Goal: Check status: Check status

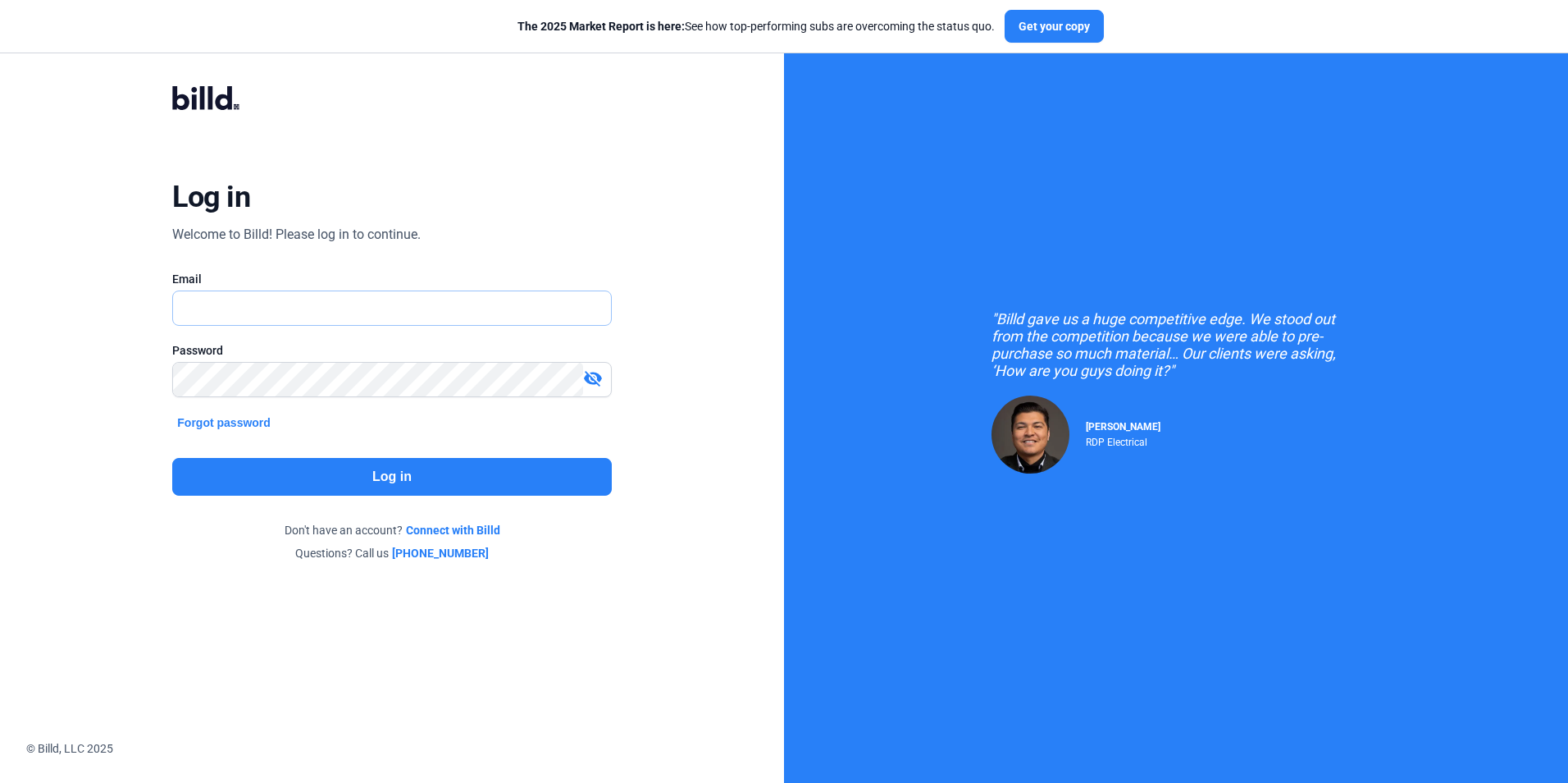
type input "[EMAIL_ADDRESS][DOMAIN_NAME]"
click at [368, 481] on button "Log in" at bounding box center [391, 477] width 438 height 38
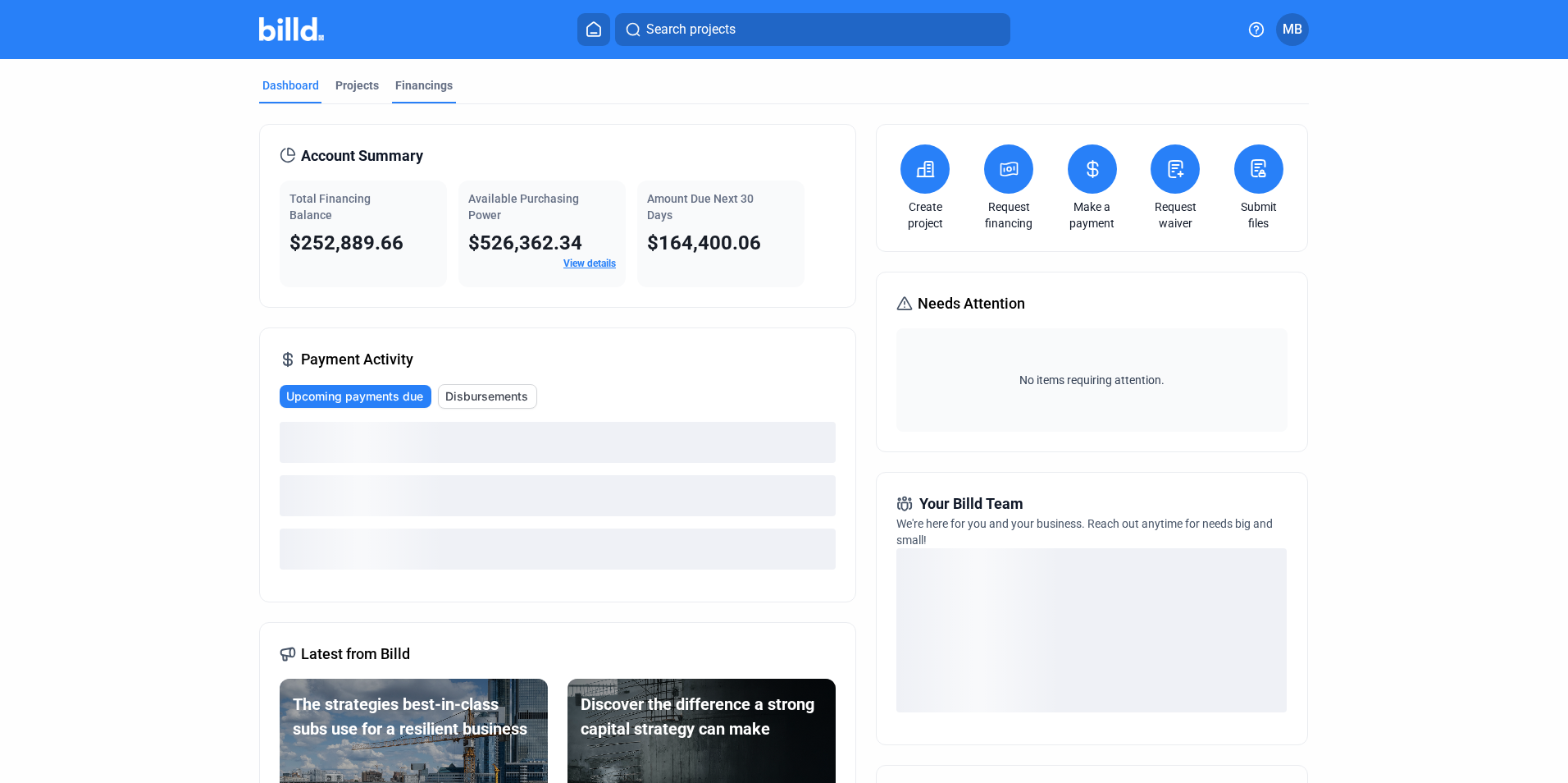
click at [408, 84] on div "Financings" at bounding box center [425, 86] width 58 height 16
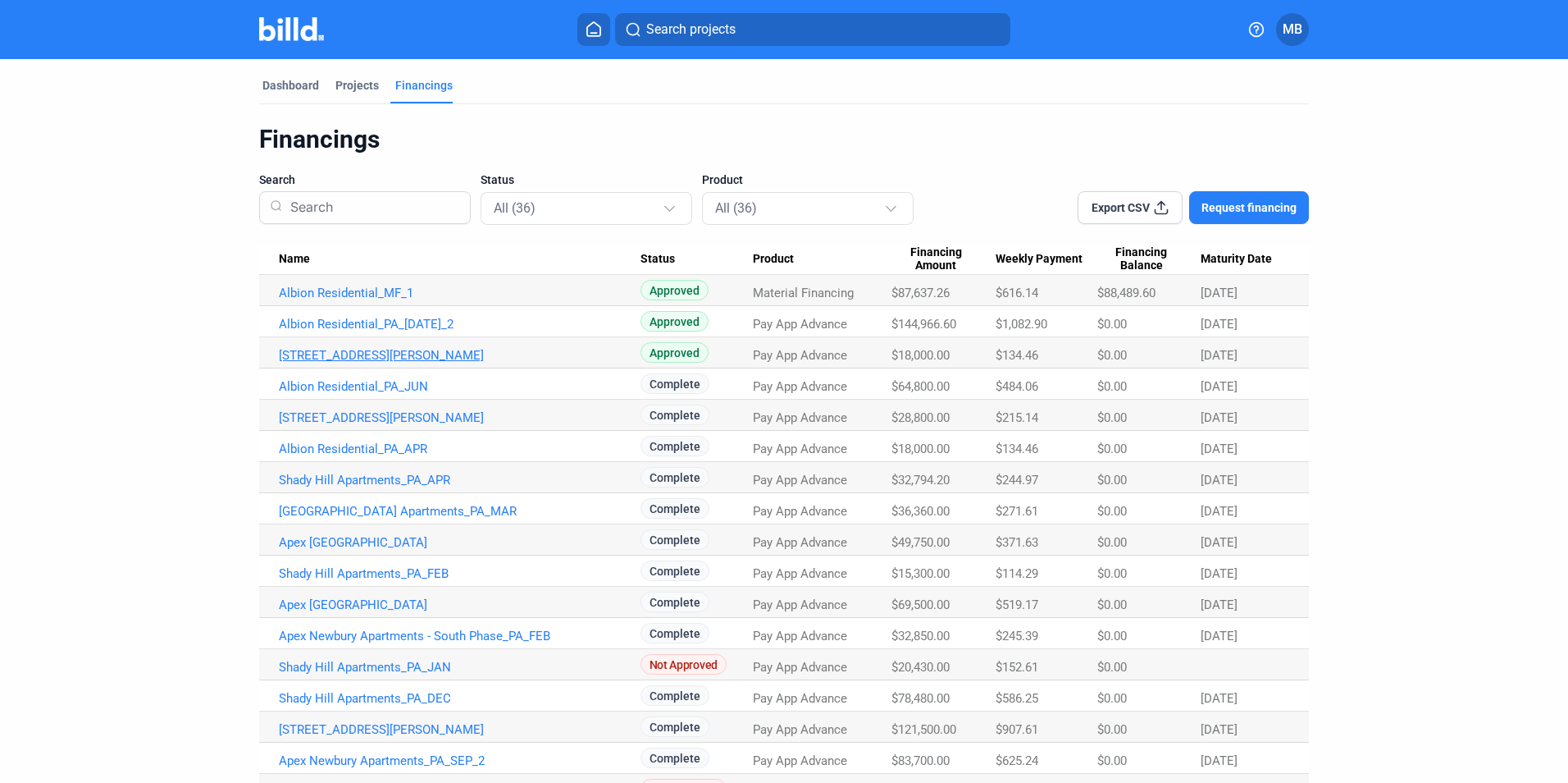
click at [333, 354] on link "[STREET_ADDRESS][PERSON_NAME]" at bounding box center [459, 355] width 362 height 15
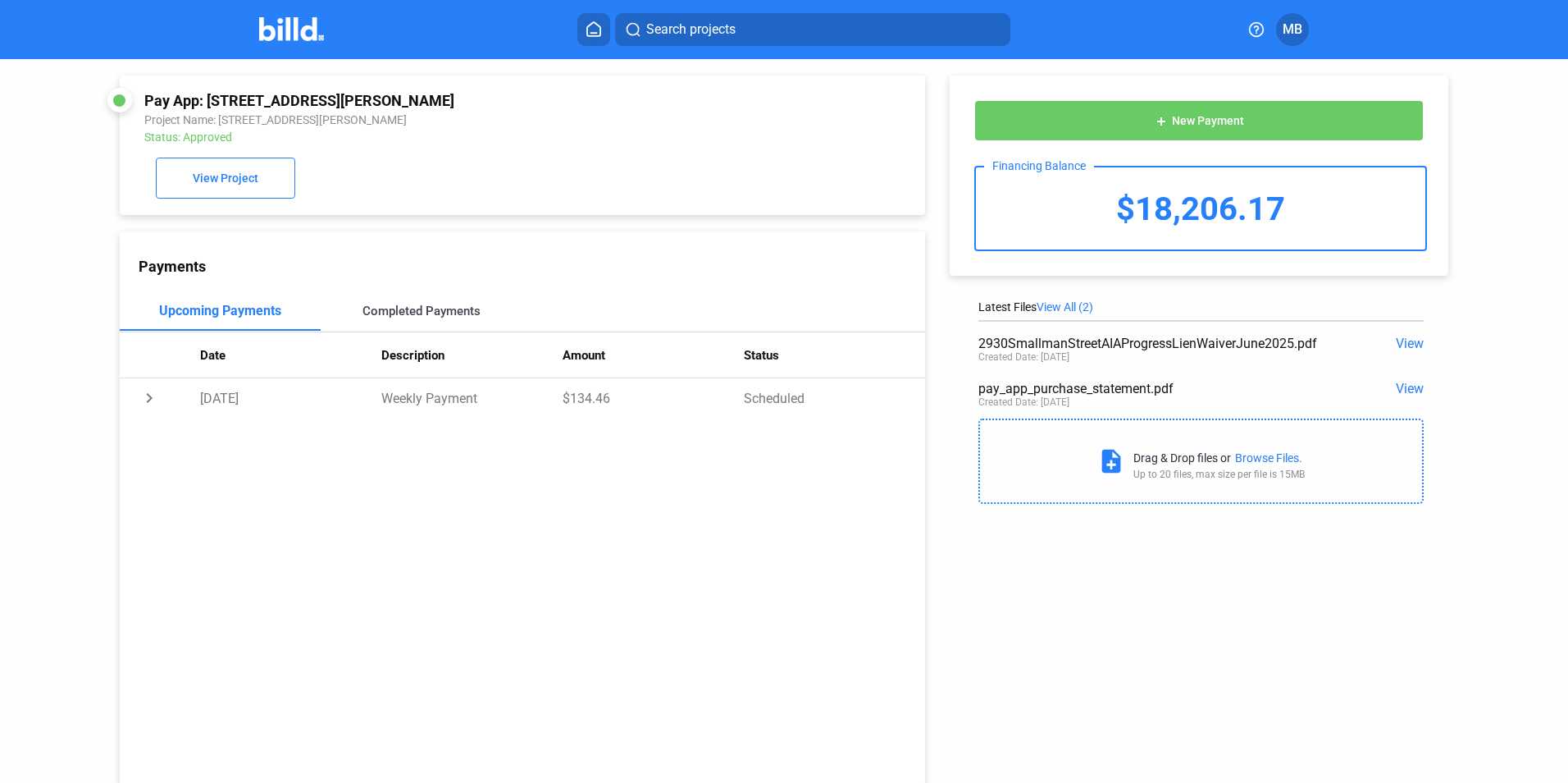
click at [378, 318] on div "Completed Payments" at bounding box center [422, 310] width 118 height 15
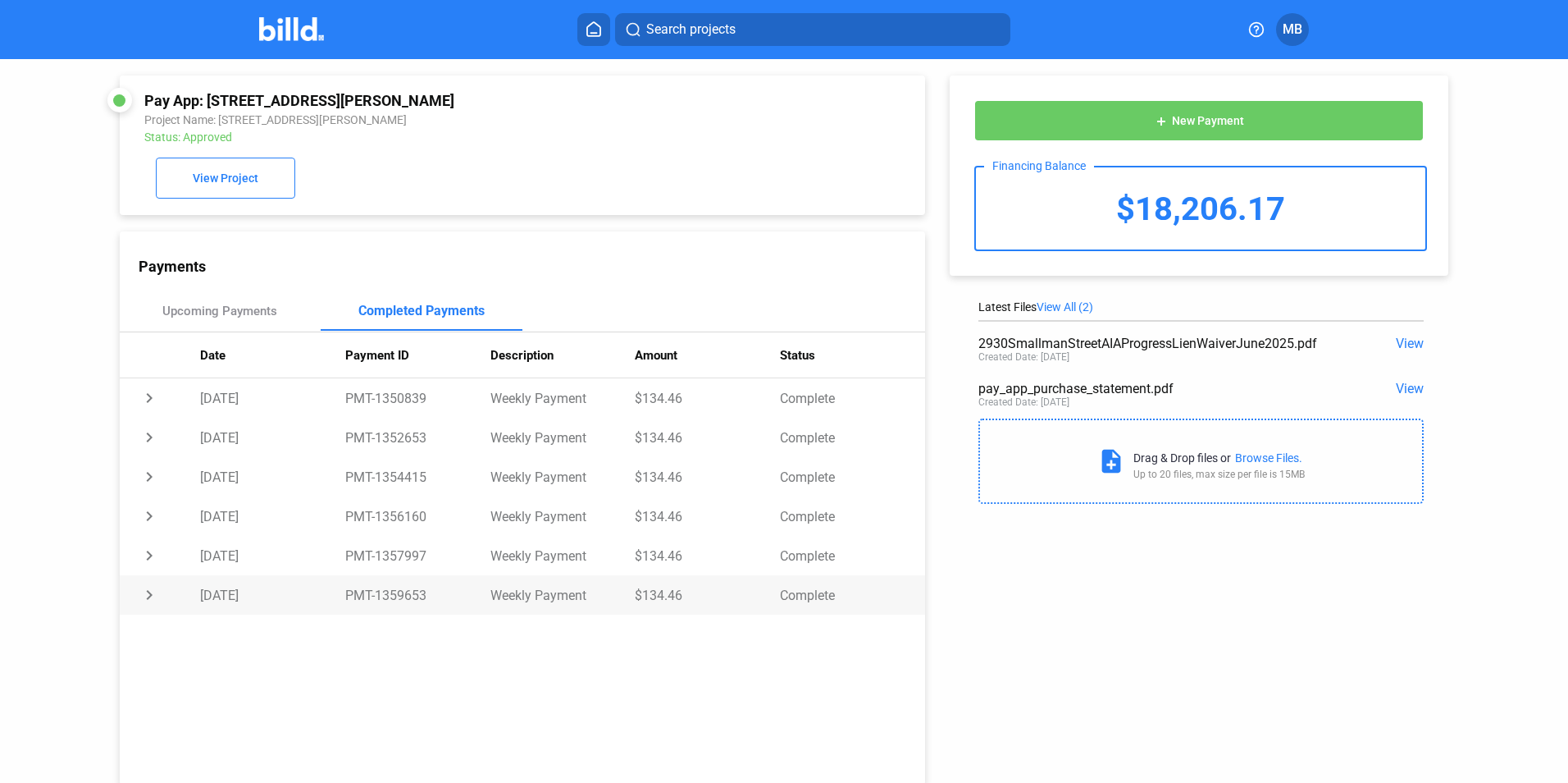
drag, startPoint x: 375, startPoint y: 601, endPoint x: 423, endPoint y: 598, distance: 48.1
click at [423, 598] on td "PMT-1359653" at bounding box center [418, 595] width 145 height 40
copy td "1359653"
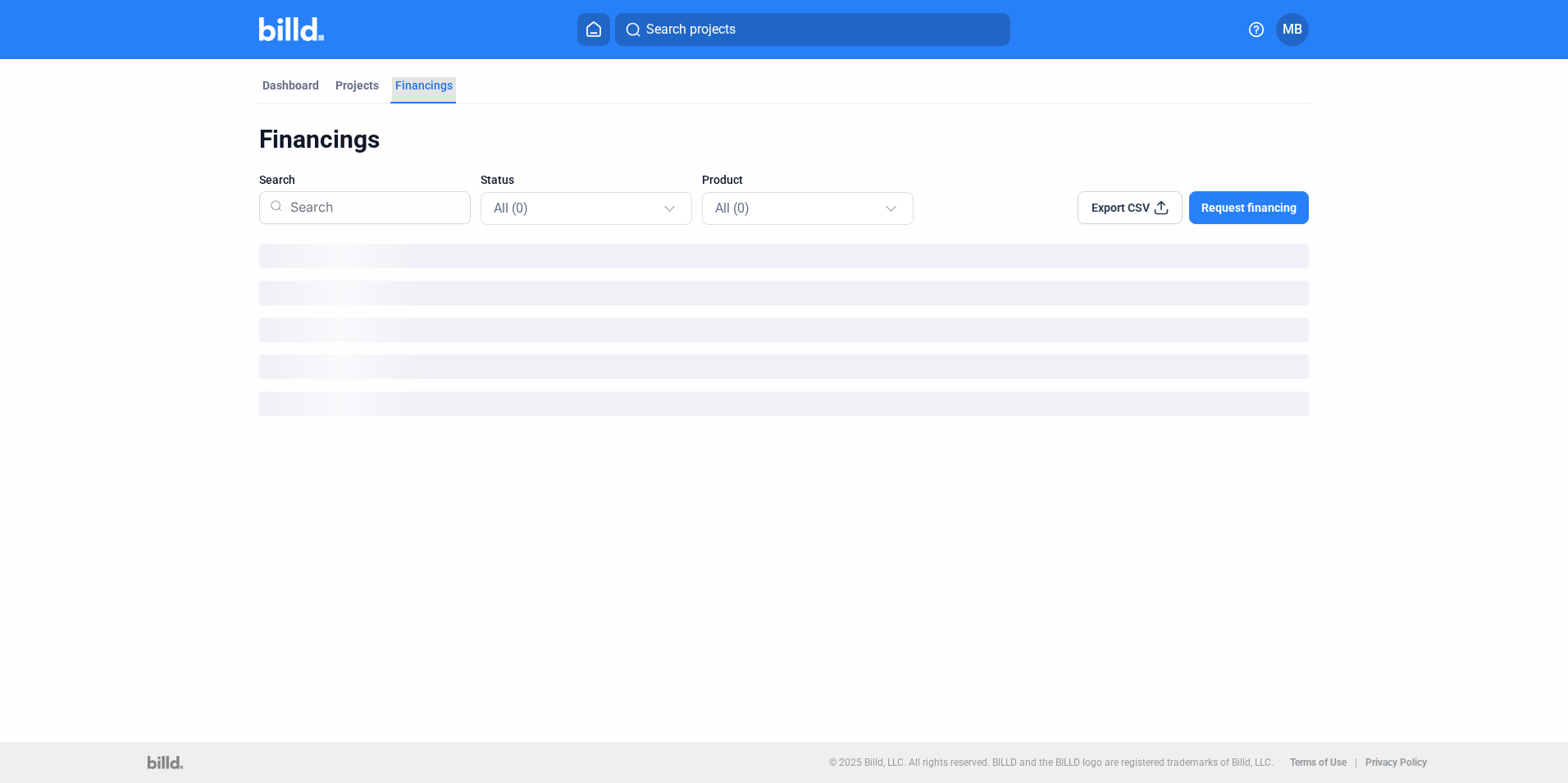
click at [420, 82] on div "Financings" at bounding box center [425, 86] width 58 height 16
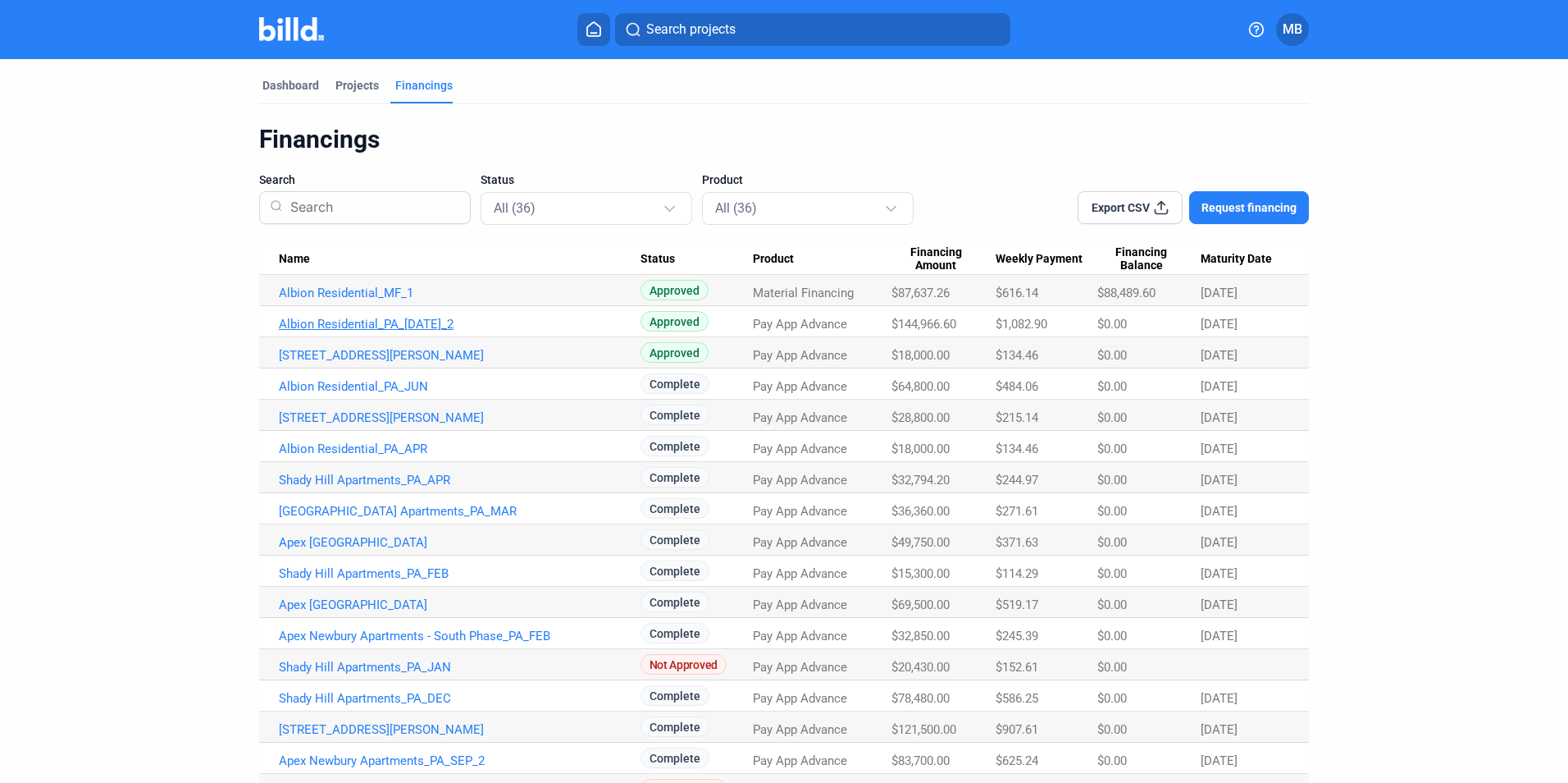
click at [347, 324] on link "Albion Residential_PA_[DATE]_2" at bounding box center [459, 323] width 362 height 15
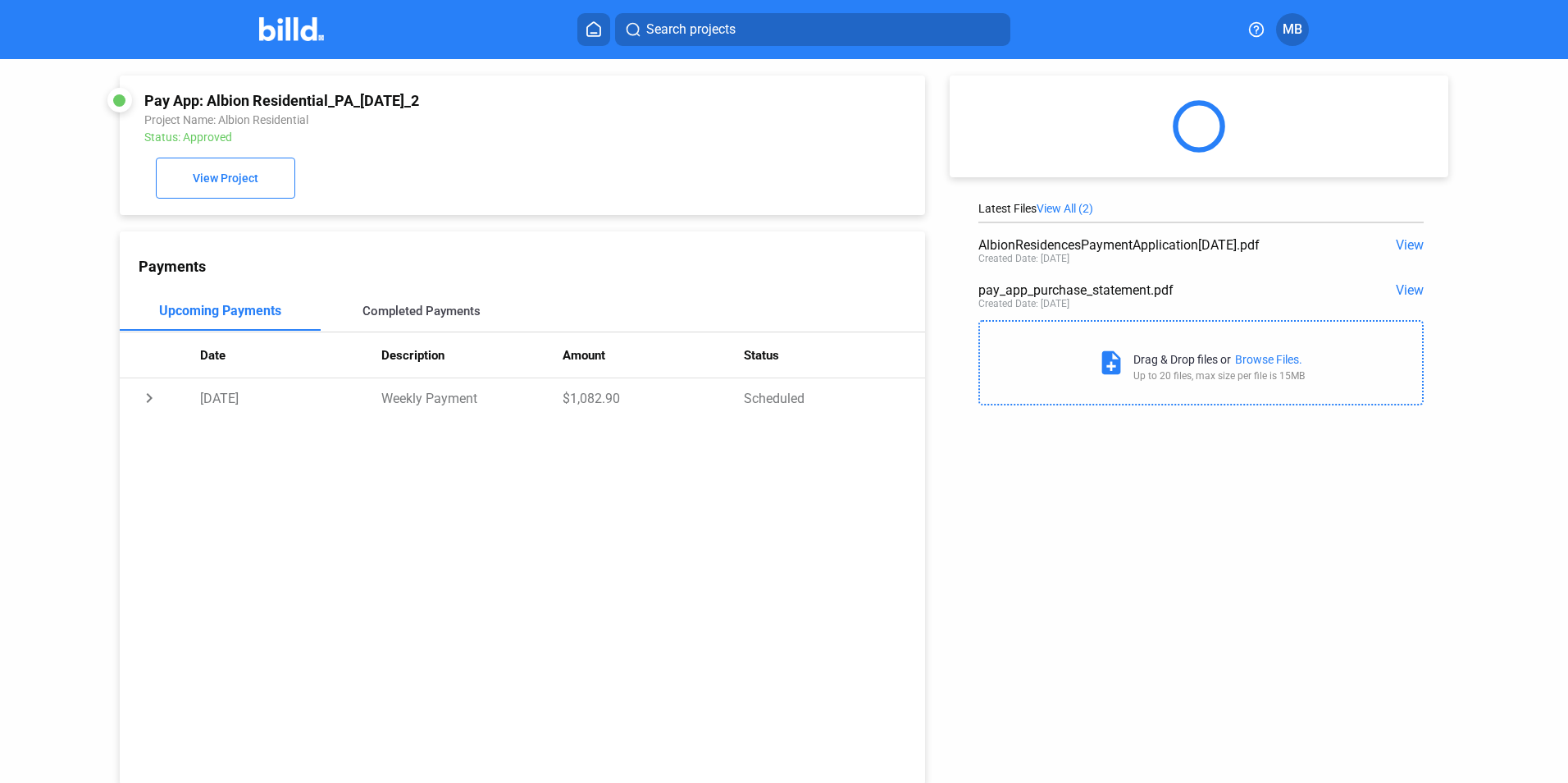
click at [427, 314] on div "Completed Payments" at bounding box center [422, 310] width 118 height 15
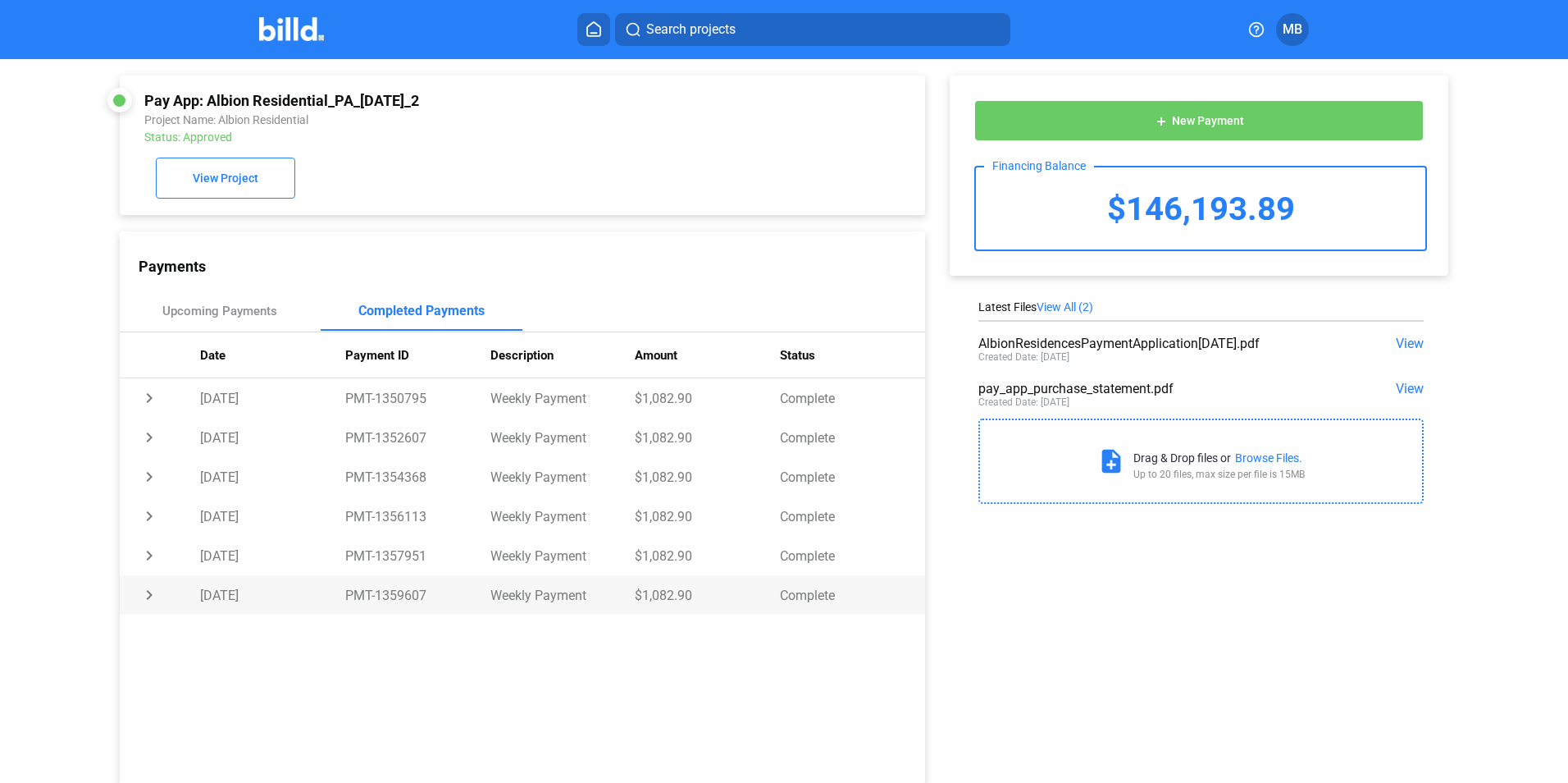
drag, startPoint x: 374, startPoint y: 599, endPoint x: 422, endPoint y: 596, distance: 48.1
click at [422, 596] on td "PMT-1359607" at bounding box center [418, 595] width 145 height 40
copy td "1359607"
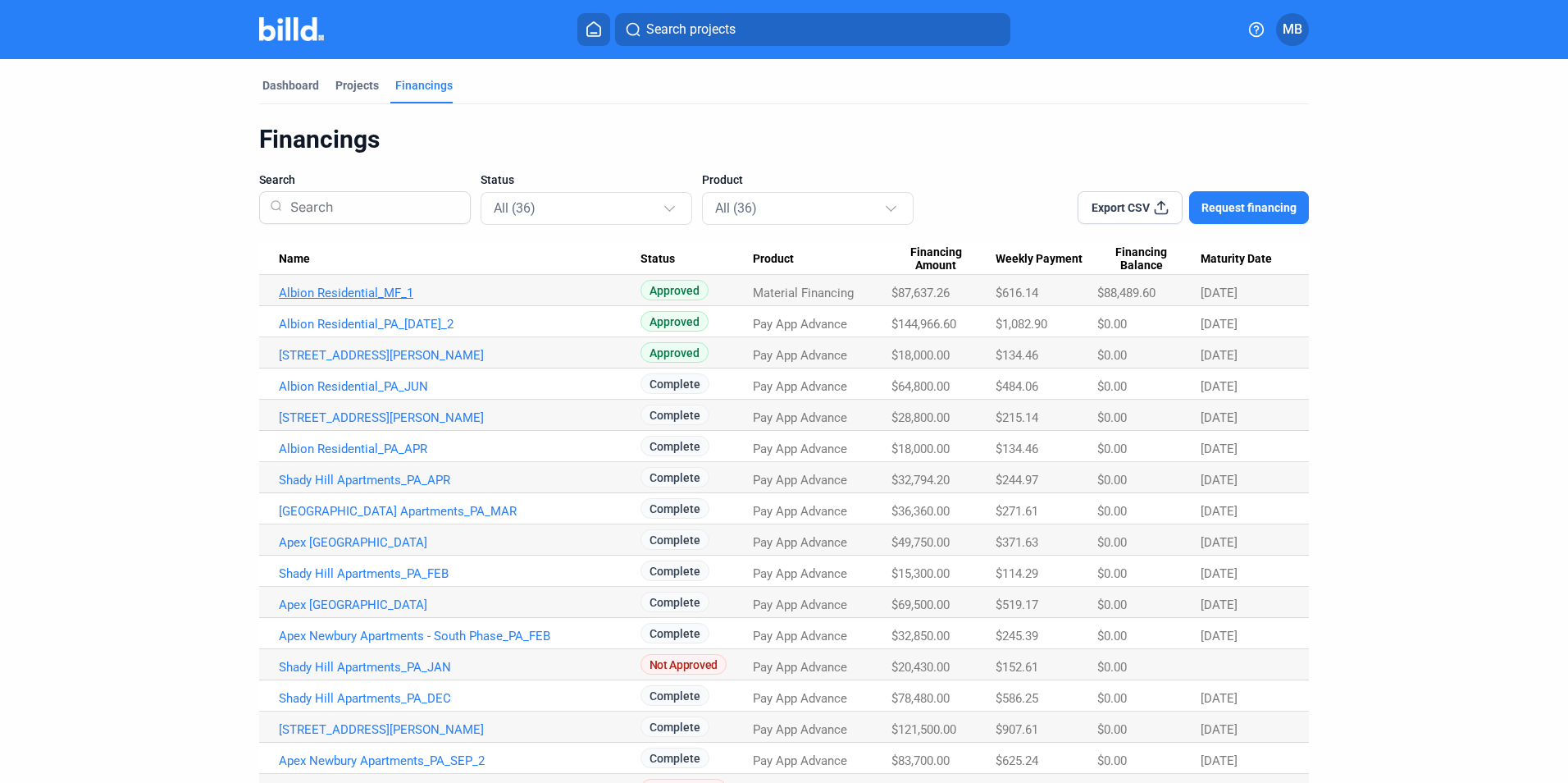
click at [325, 294] on link "Albion Residential_MF_1" at bounding box center [459, 293] width 362 height 15
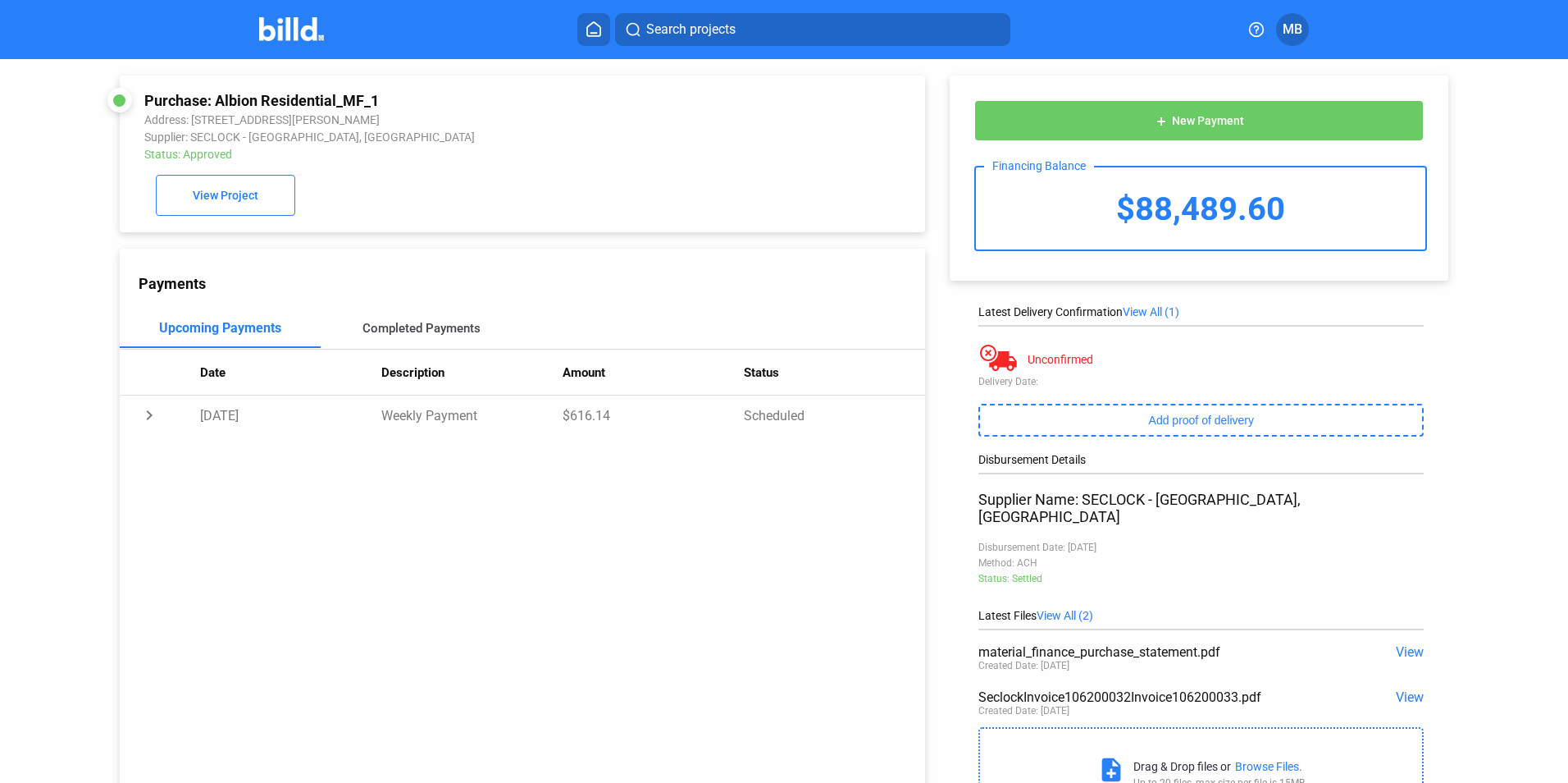
click at [437, 327] on div "Completed Payments" at bounding box center [422, 327] width 118 height 15
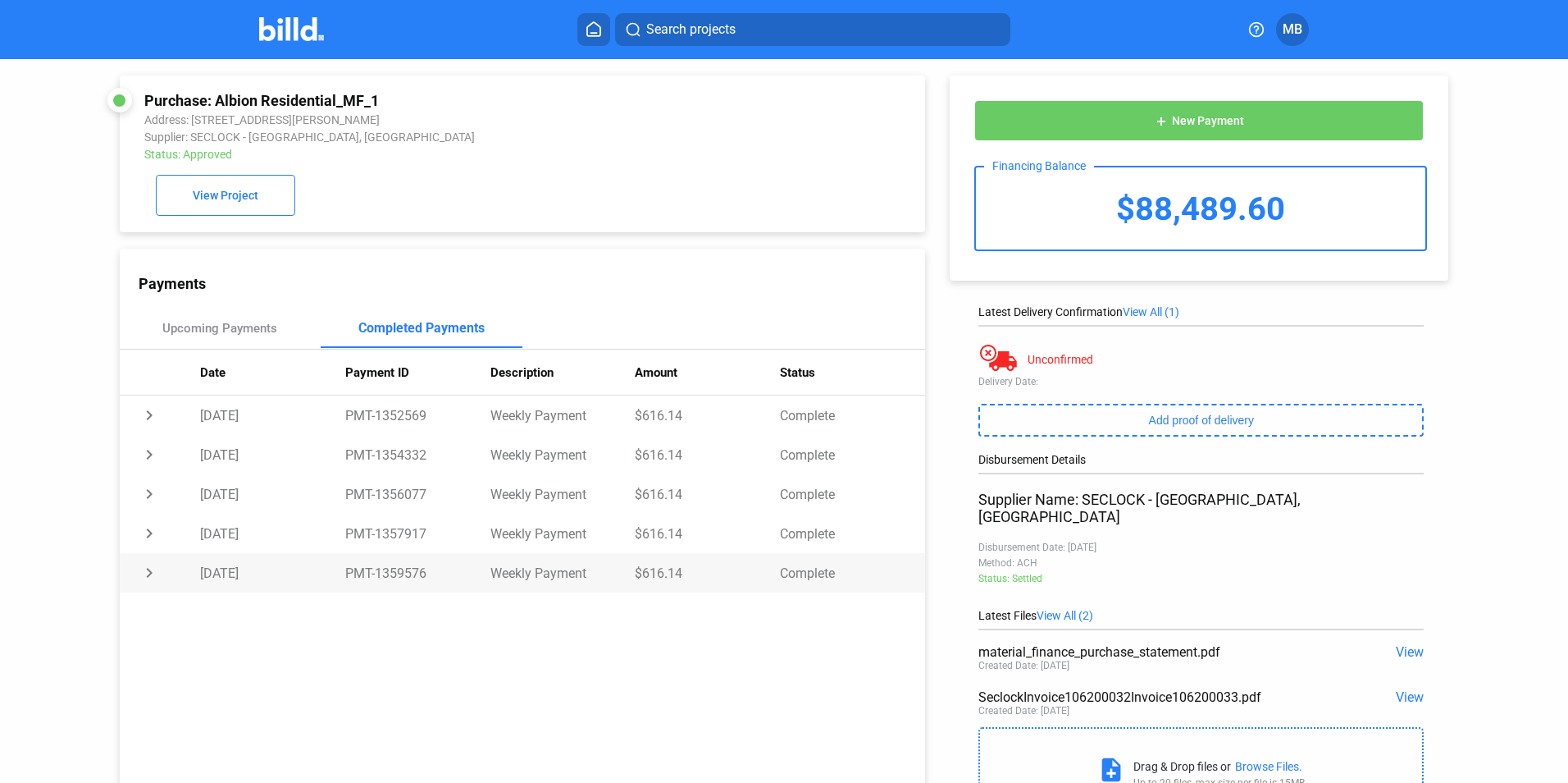
drag, startPoint x: 374, startPoint y: 576, endPoint x: 424, endPoint y: 575, distance: 50.0
click at [424, 575] on td "PMT-1359576" at bounding box center [418, 573] width 145 height 40
copy td "1359576"
